Goal: Transaction & Acquisition: Book appointment/travel/reservation

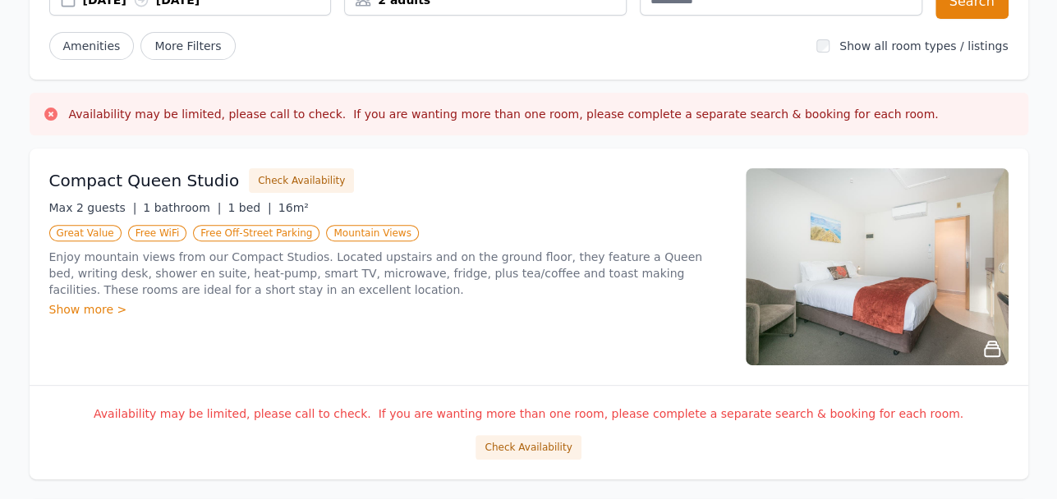
scroll to position [195, 0]
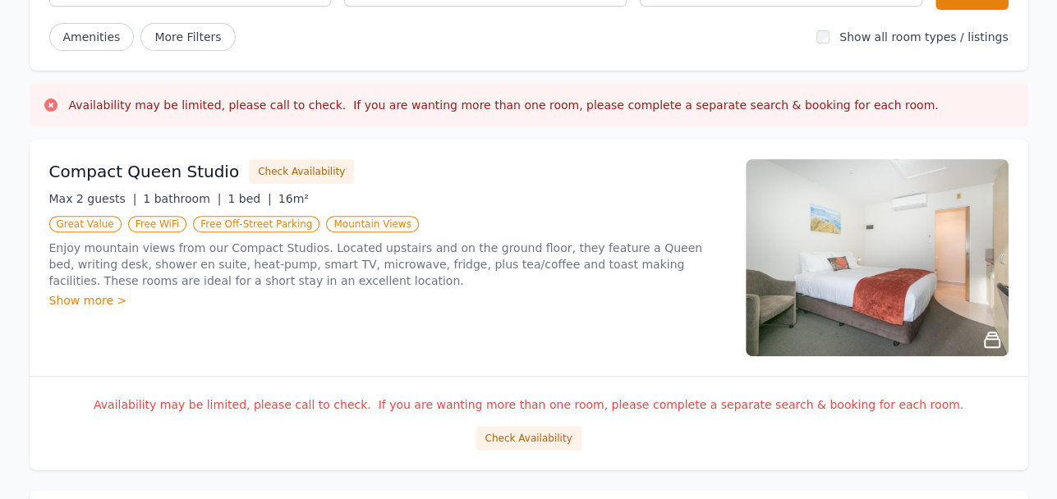
click at [844, 224] on img at bounding box center [877, 257] width 263 height 197
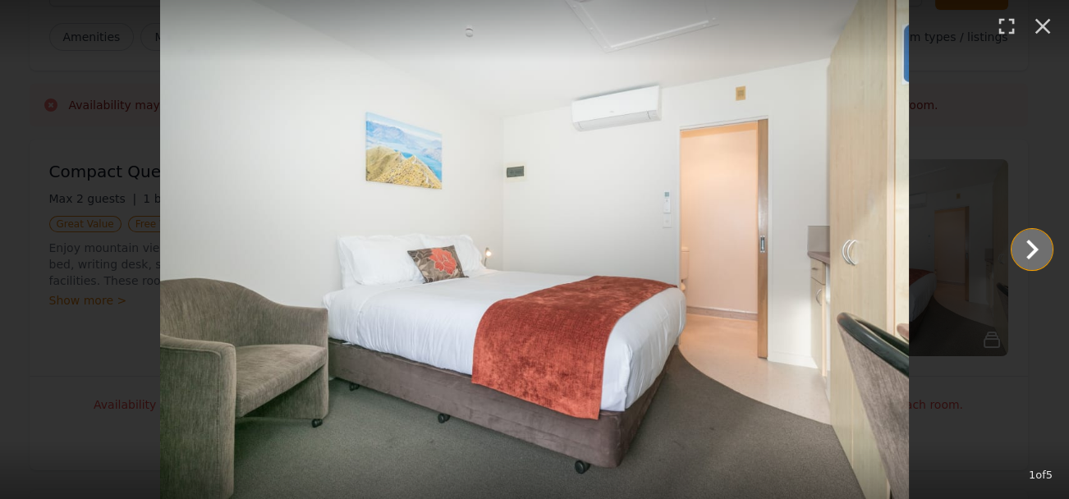
click at [1043, 251] on icon "Show slide 2 of 5" at bounding box center [1032, 249] width 39 height 39
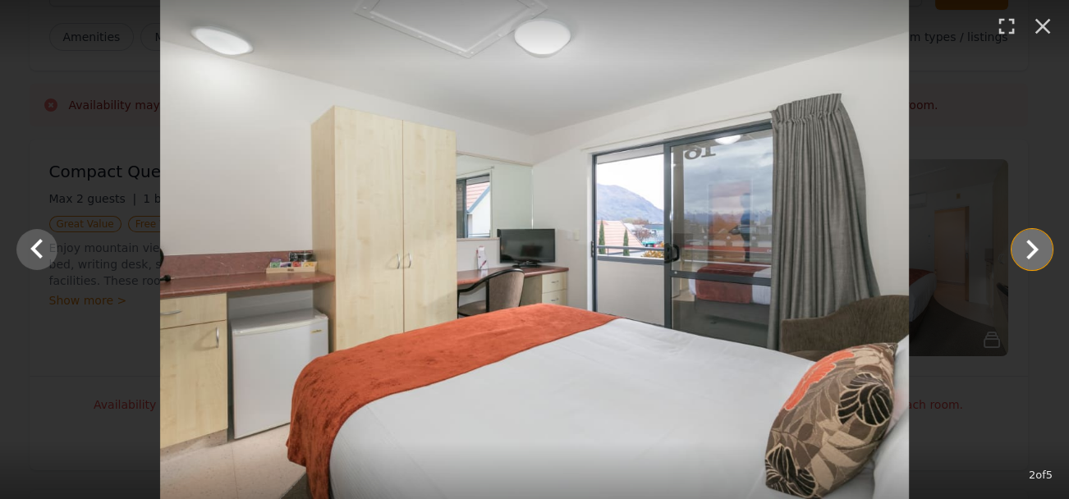
click at [1043, 251] on icon "Show slide 3 of 5" at bounding box center [1032, 249] width 39 height 39
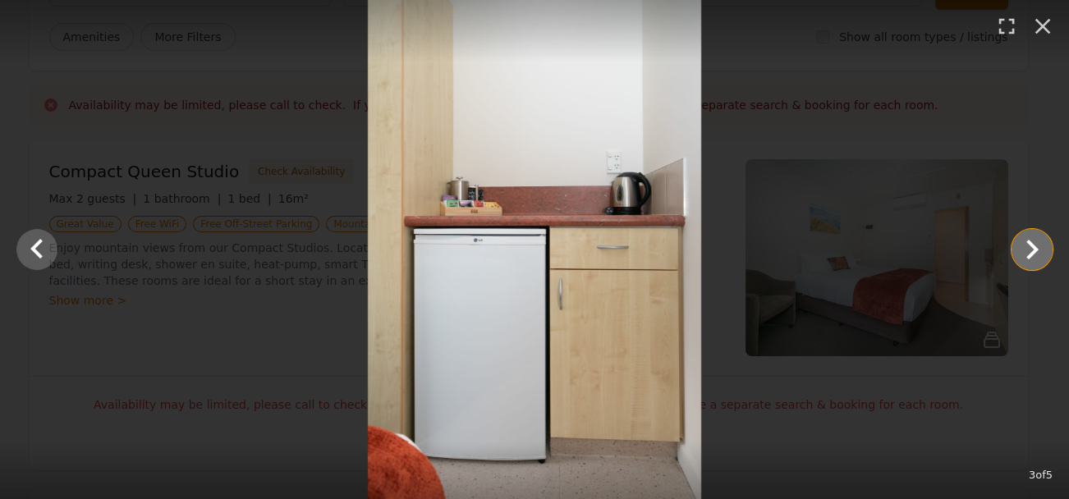
click at [1042, 251] on icon "Show slide 4 of 5" at bounding box center [1032, 249] width 39 height 39
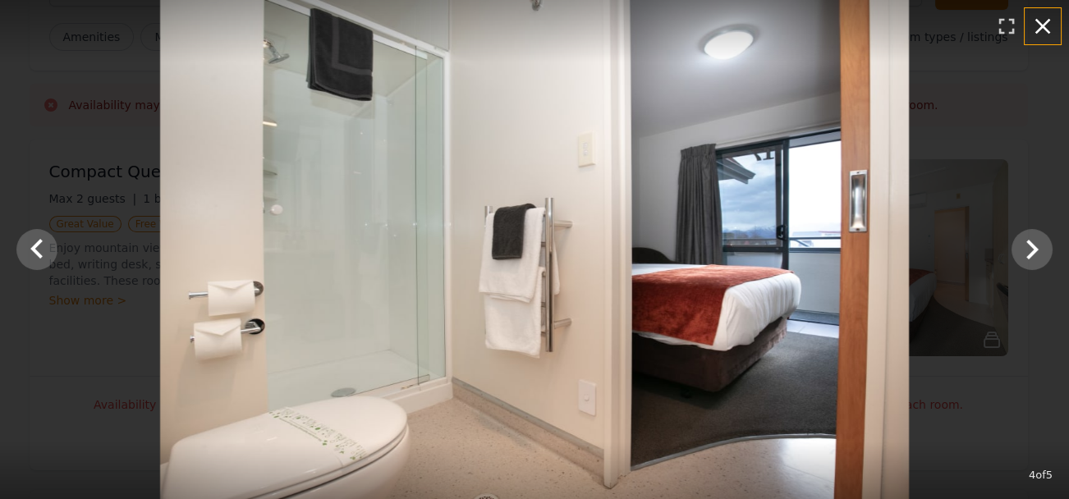
click at [1050, 28] on icon "button" at bounding box center [1043, 26] width 26 height 26
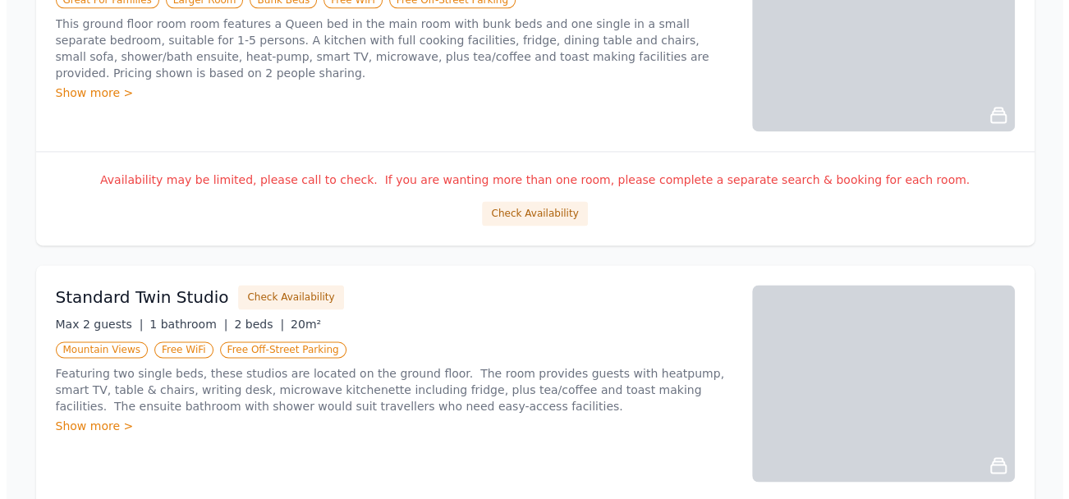
scroll to position [1210, 0]
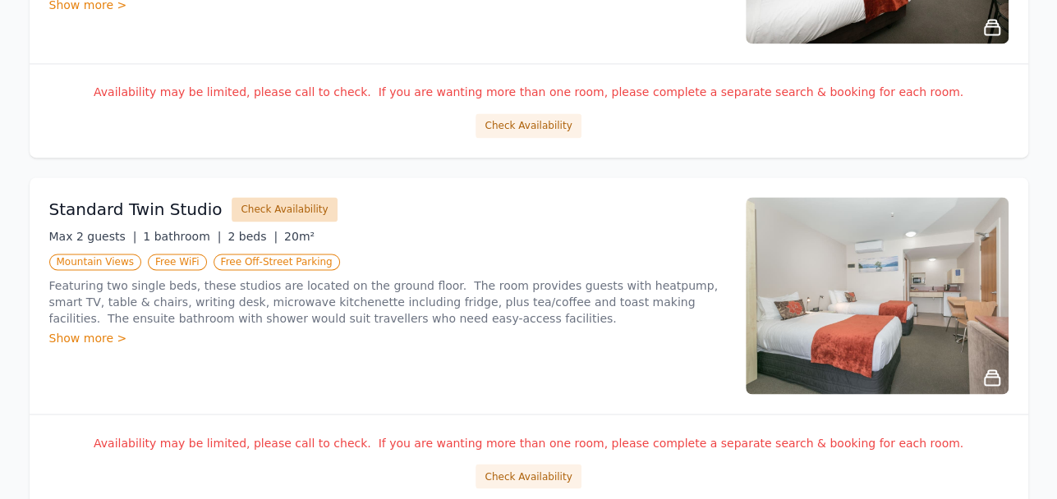
click at [251, 206] on button "Check Availability" at bounding box center [284, 209] width 105 height 25
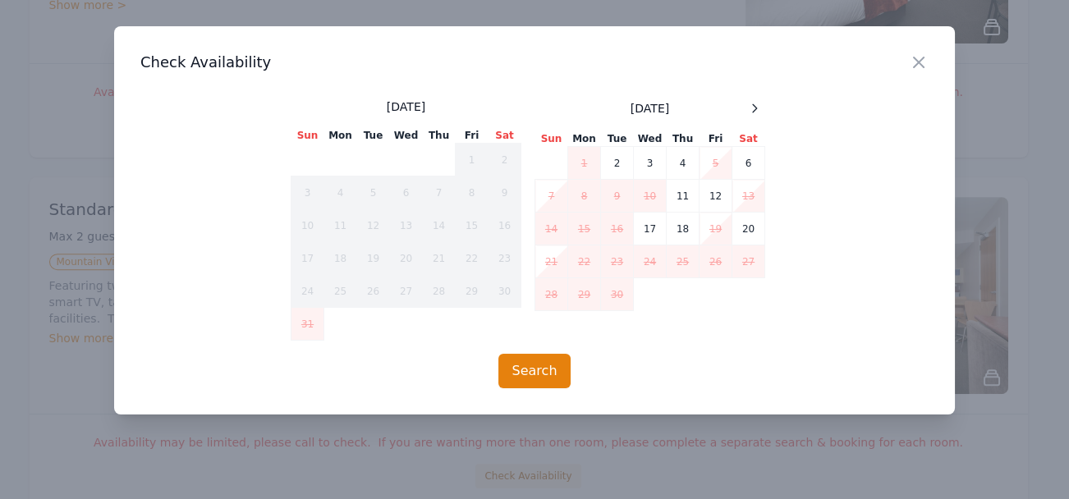
click at [723, 163] on td "5" at bounding box center [716, 163] width 33 height 33
click at [759, 159] on td "6" at bounding box center [749, 163] width 33 height 33
click at [550, 190] on td "7" at bounding box center [552, 196] width 33 height 33
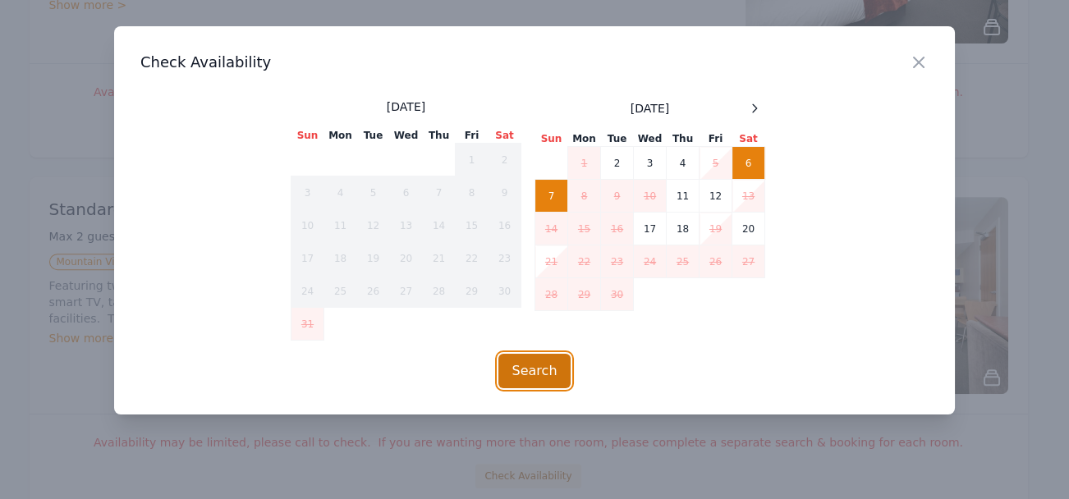
click at [545, 368] on button "Search" at bounding box center [535, 371] width 73 height 34
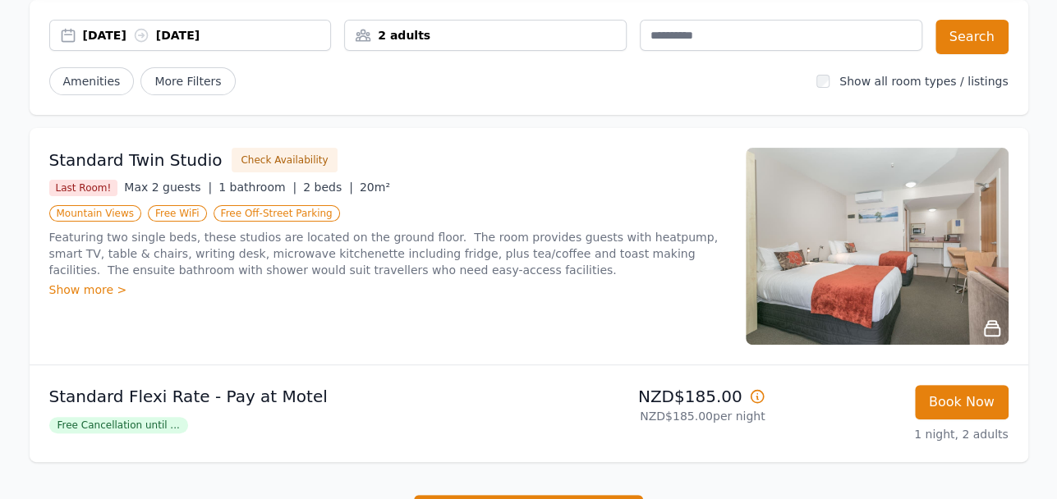
scroll to position [157, 0]
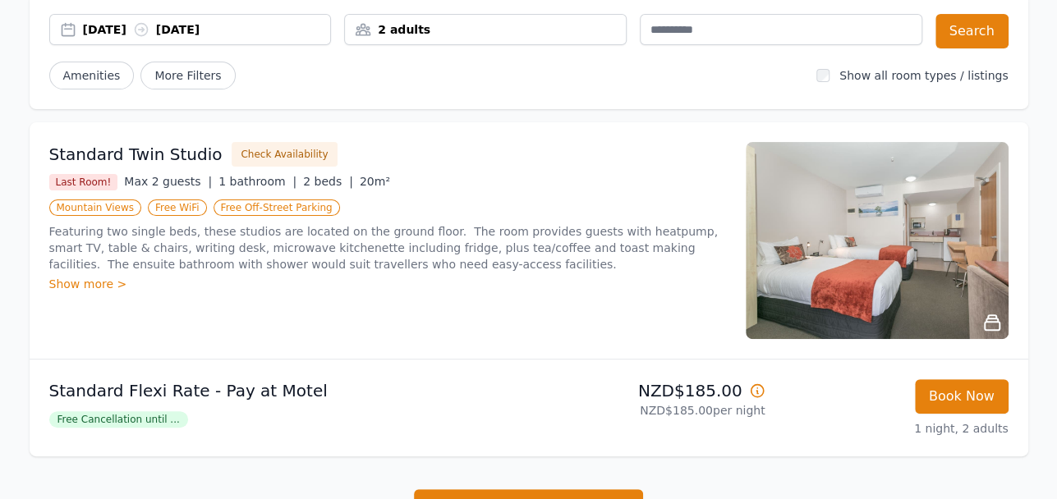
click at [862, 202] on img at bounding box center [877, 240] width 263 height 197
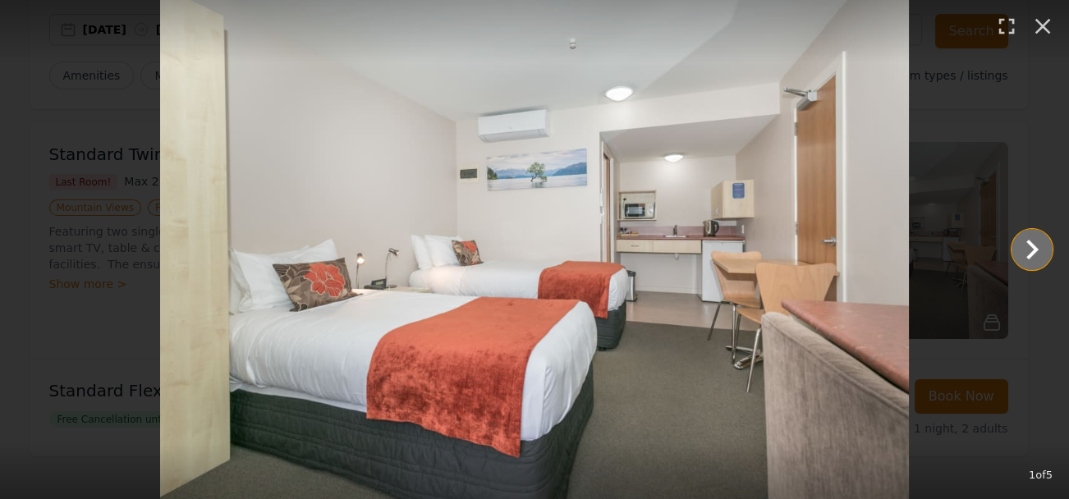
click at [1051, 254] on icon "Show slide 2 of 5" at bounding box center [1032, 249] width 39 height 39
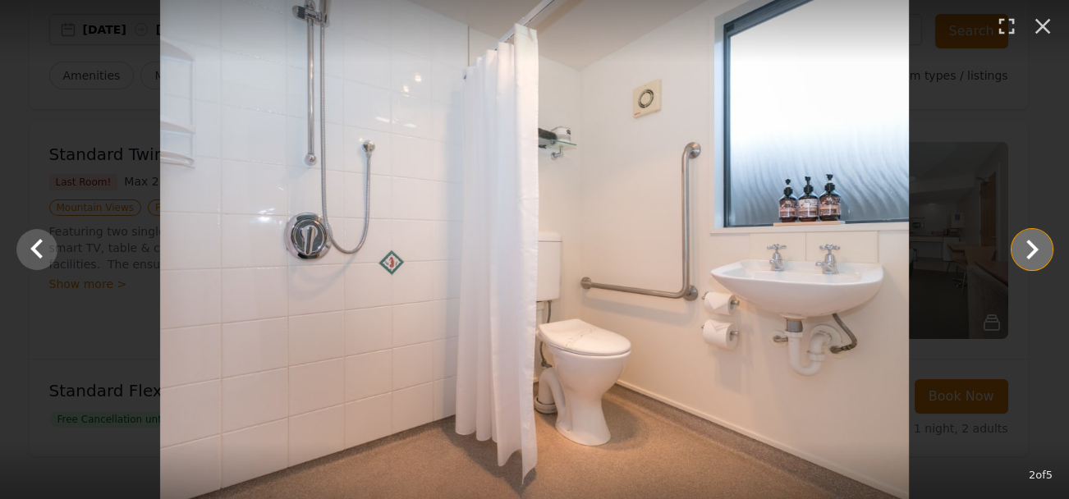
click at [1049, 254] on icon "Show slide 3 of 5" at bounding box center [1032, 249] width 39 height 39
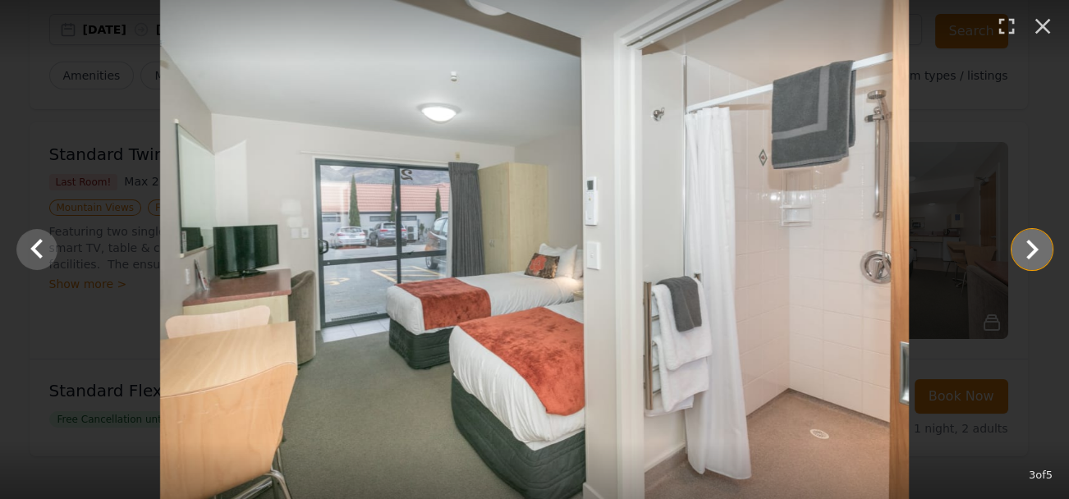
click at [1049, 254] on icon "Show slide 4 of 5" at bounding box center [1032, 249] width 39 height 39
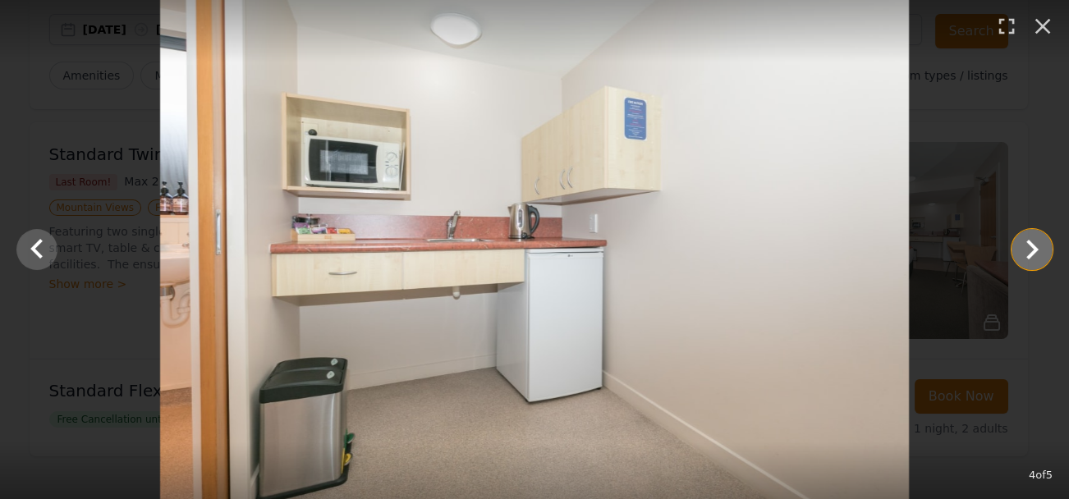
click at [1049, 254] on icon "Show slide 5 of 5" at bounding box center [1032, 249] width 39 height 39
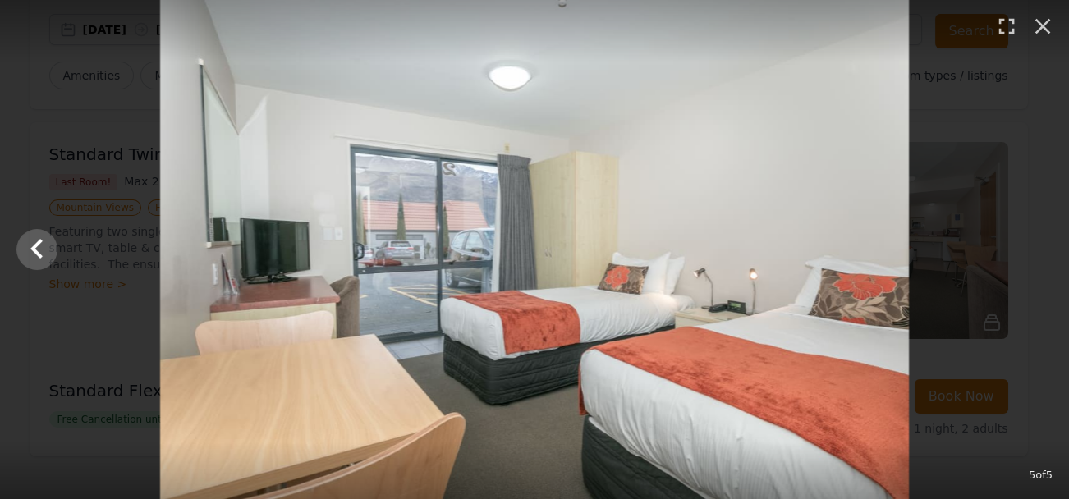
click at [1047, 254] on div at bounding box center [534, 249] width 1069 height 499
